Goal: Information Seeking & Learning: Learn about a topic

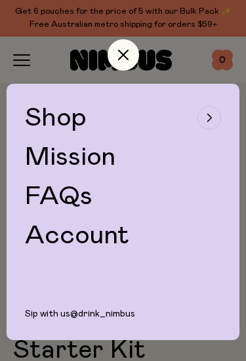
click at [213, 119] on div "button" at bounding box center [209, 118] width 24 height 24
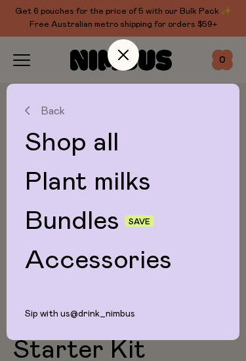
click at [88, 136] on link "Shop all" at bounding box center [123, 143] width 196 height 26
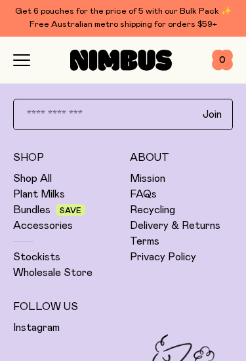
scroll to position [3854, 0]
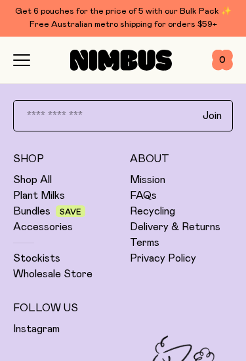
click at [139, 194] on link "FAQs" at bounding box center [143, 195] width 27 height 13
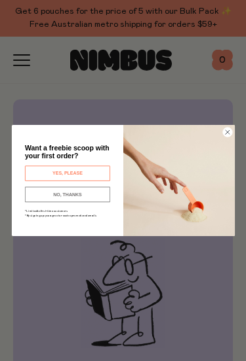
click at [228, 132] on circle "Close dialog" at bounding box center [226, 132] width 9 height 9
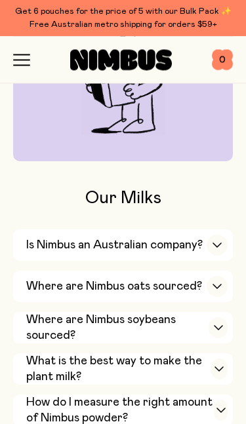
scroll to position [213, 0]
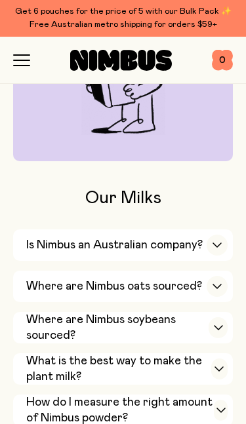
click at [23, 237] on button "Is Nimbus an Australian company? Yes! We are Australian owned and operated and …" at bounding box center [122, 244] width 219 height 31
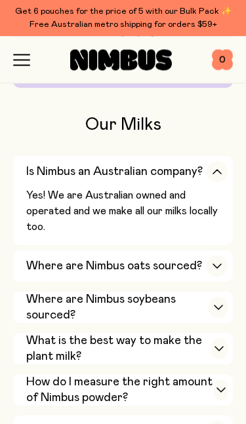
click at [24, 257] on button "Where are Nimbus oats sourced? We’re proud to source our core ingredient – oats…" at bounding box center [122, 266] width 219 height 31
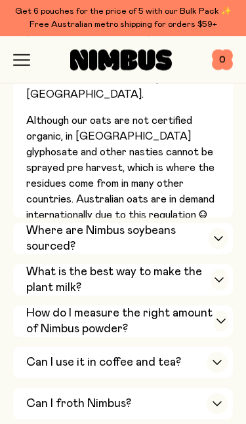
click at [29, 226] on h3 "Where are Nimbus soybeans sourced?" at bounding box center [117, 238] width 182 height 31
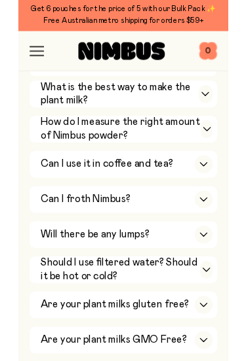
scroll to position [787, 0]
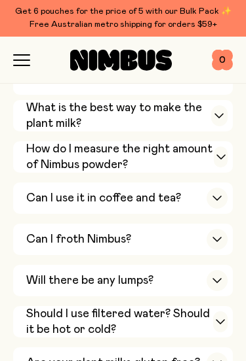
click at [31, 183] on div "Can I use it in coffee and tea?" at bounding box center [126, 198] width 201 height 31
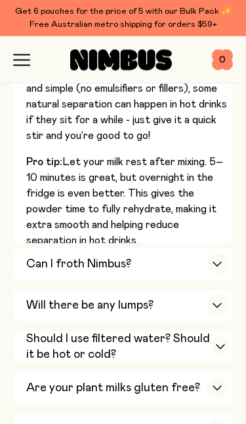
click at [20, 290] on button "Can I froth Nimbus? Yes! All our milks froth — but our Soy Milk and Oat Barista…" at bounding box center [122, 305] width 219 height 31
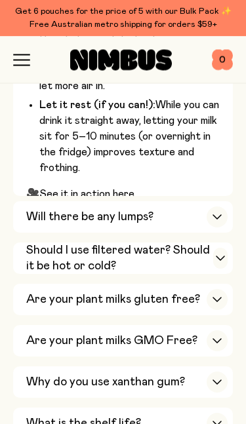
scroll to position [1141, 0]
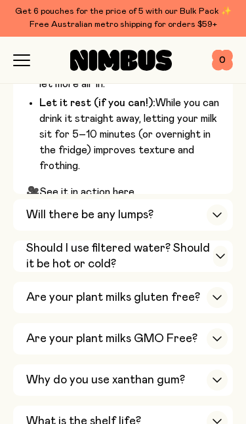
click at [22, 282] on button "Should I use filtered water? Should it be hot or cold? Use the water you enjoy …" at bounding box center [122, 297] width 219 height 31
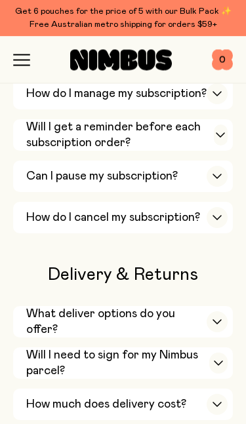
click at [32, 306] on h3 "What deliver options do you offer?" at bounding box center [116, 321] width 180 height 31
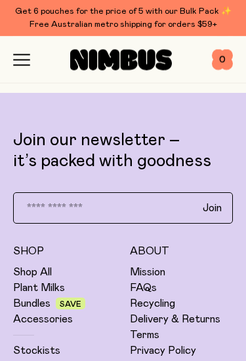
scroll to position [2449, 0]
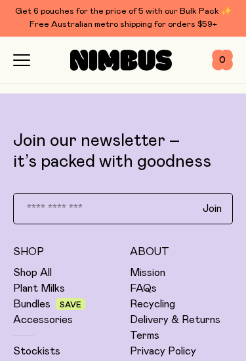
click at [26, 345] on link "Stockists" at bounding box center [36, 351] width 47 height 13
